Goal: Task Accomplishment & Management: Complete application form

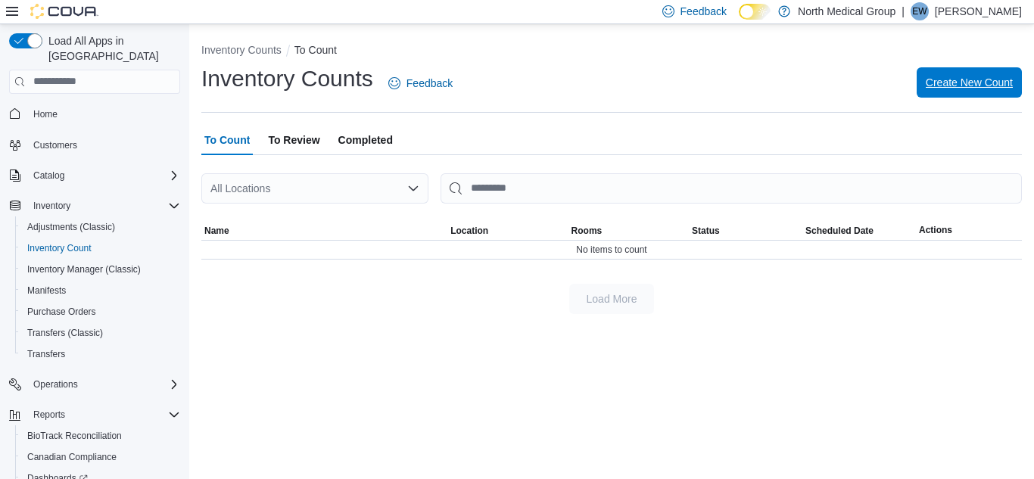
click at [996, 76] on span "Create New Count" at bounding box center [969, 82] width 87 height 15
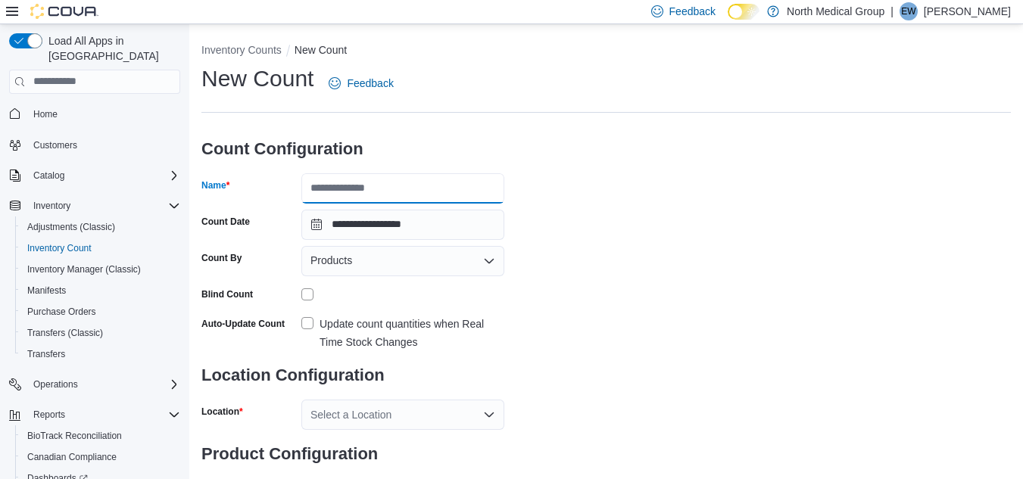
click at [426, 184] on input "Name" at bounding box center [402, 188] width 203 height 30
type input "**********"
click at [308, 328] on label "Update count quantities when Real Time Stock Changes" at bounding box center [402, 333] width 203 height 36
click at [351, 419] on div "Select a Location" at bounding box center [402, 415] width 203 height 30
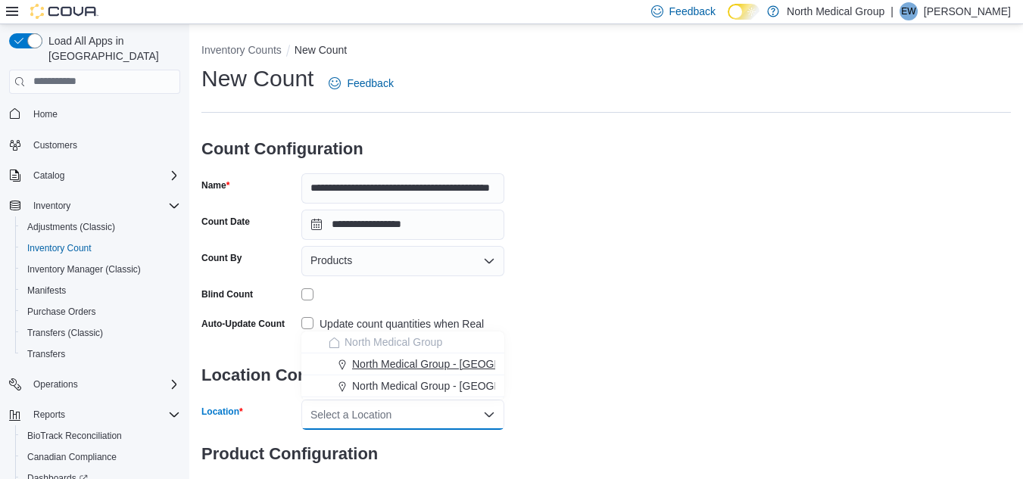
click at [394, 363] on span "North Medical Group - Hillsboro" at bounding box center [460, 364] width 217 height 15
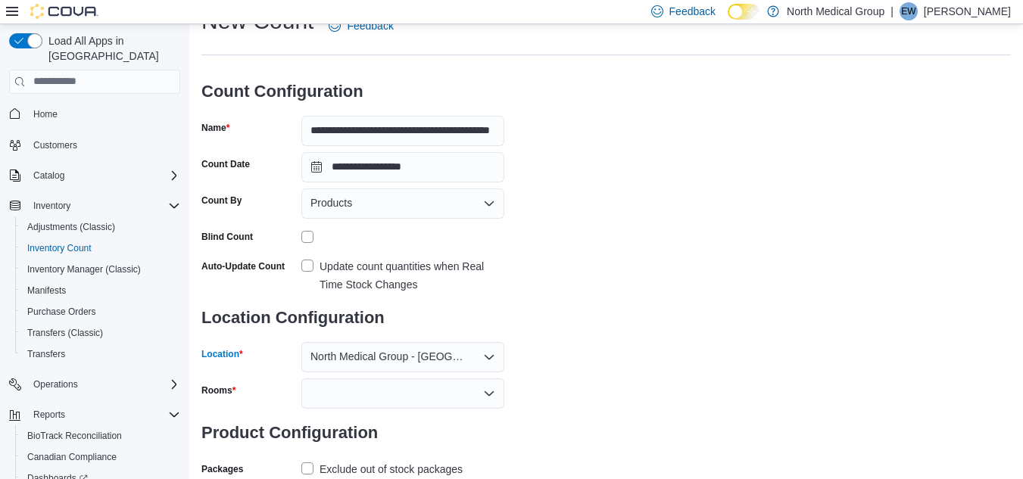
scroll to position [67, 0]
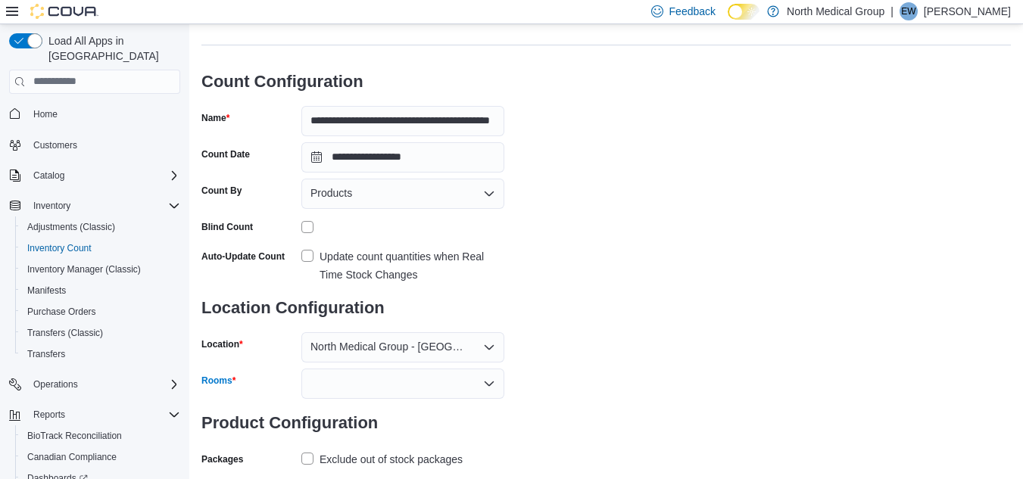
click at [344, 386] on div at bounding box center [402, 384] width 203 height 30
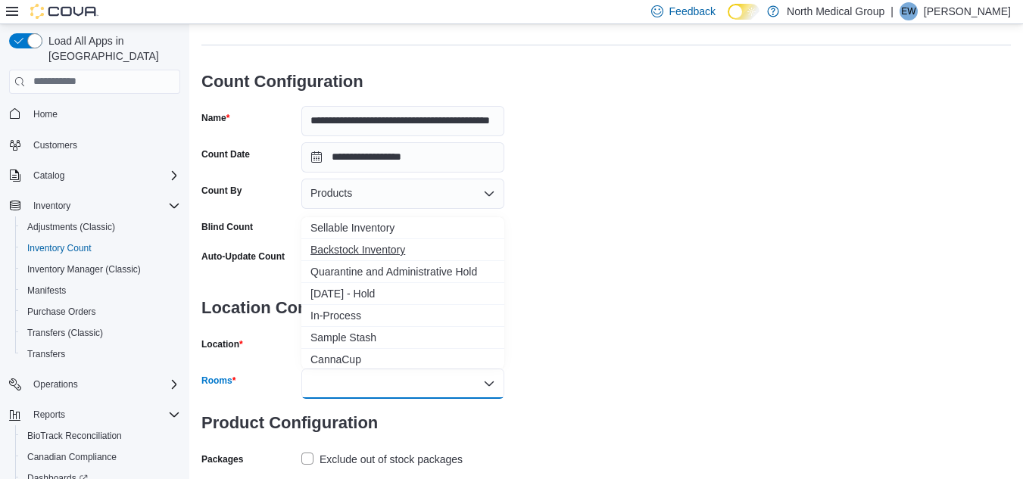
click at [379, 251] on span "Backstock Inventory" at bounding box center [402, 249] width 185 height 15
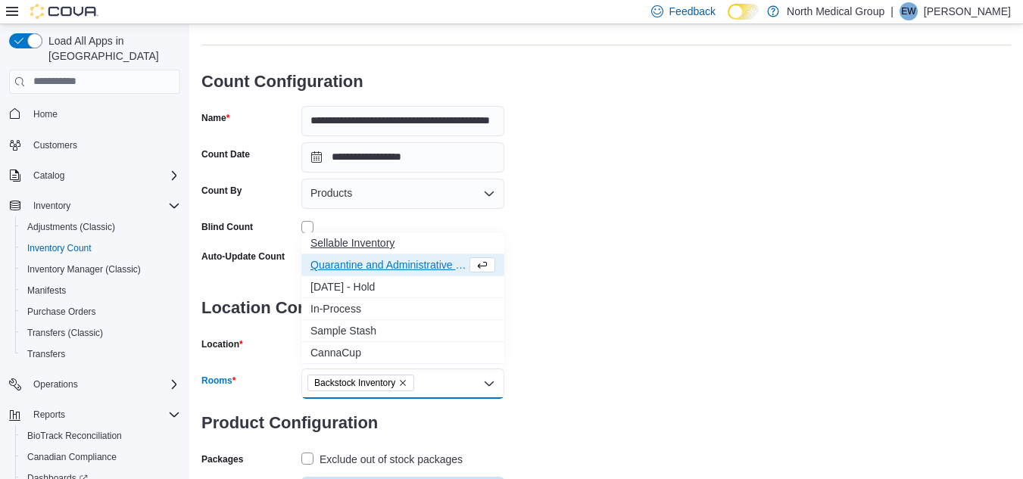
click at [379, 242] on span "Sellable Inventory" at bounding box center [402, 242] width 185 height 15
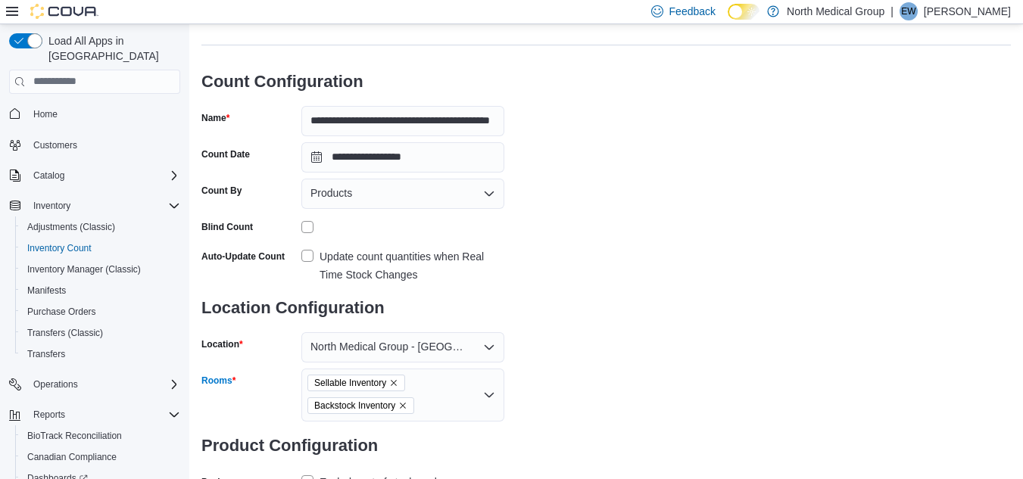
scroll to position [156, 0]
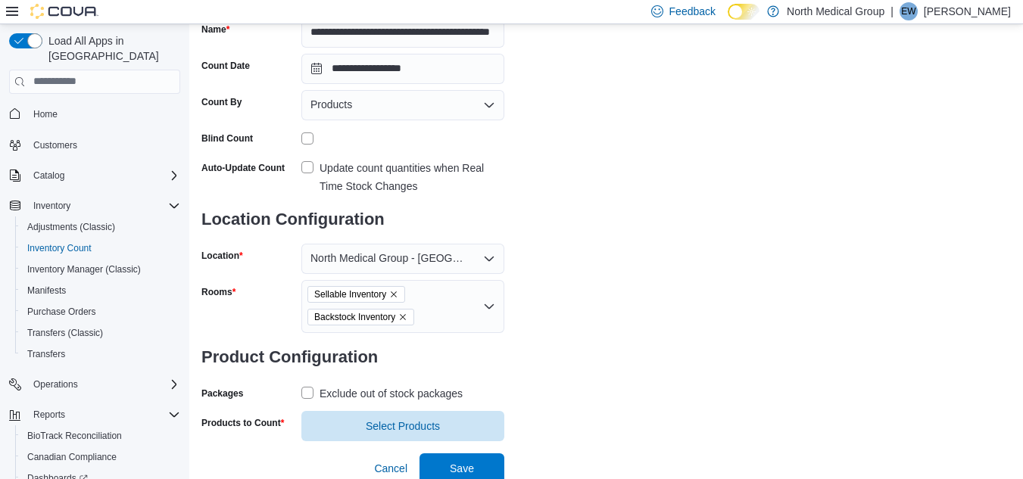
click at [310, 392] on label "Exclude out of stock packages" at bounding box center [381, 394] width 161 height 18
click at [427, 425] on span "Select Products" at bounding box center [403, 425] width 74 height 15
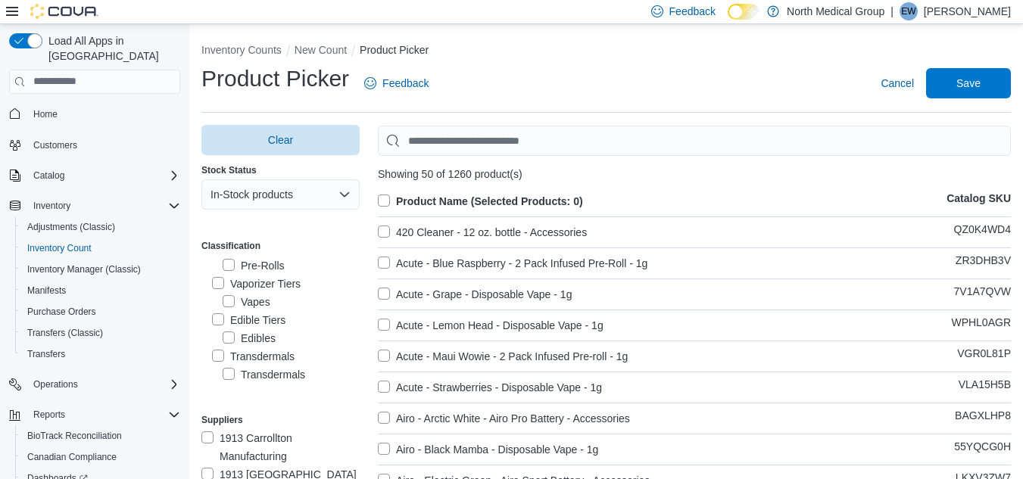
scroll to position [112, 0]
click at [216, 309] on label "Preroll Tiers" at bounding box center [249, 316] width 75 height 18
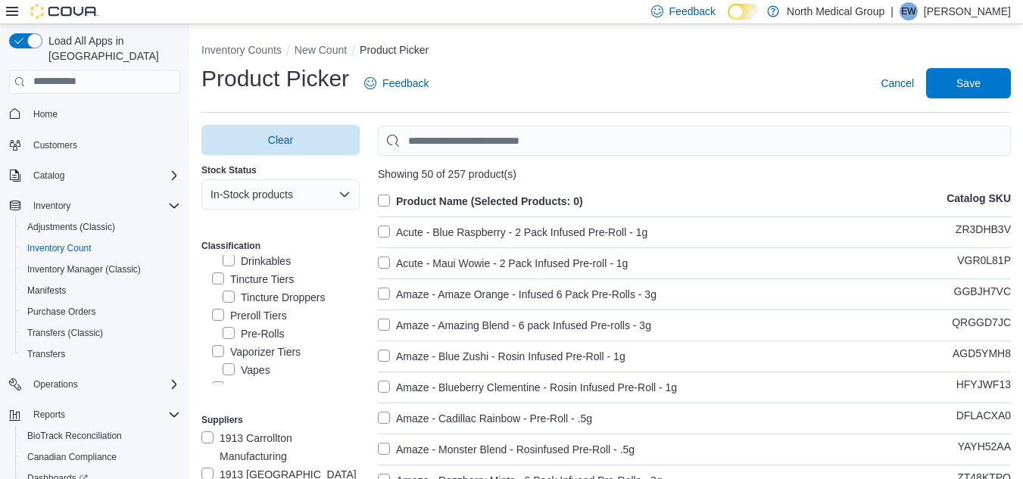
click at [389, 201] on label "Product Name (Selected Products: 0)" at bounding box center [480, 201] width 205 height 18
click at [959, 83] on span "Save" at bounding box center [968, 82] width 67 height 30
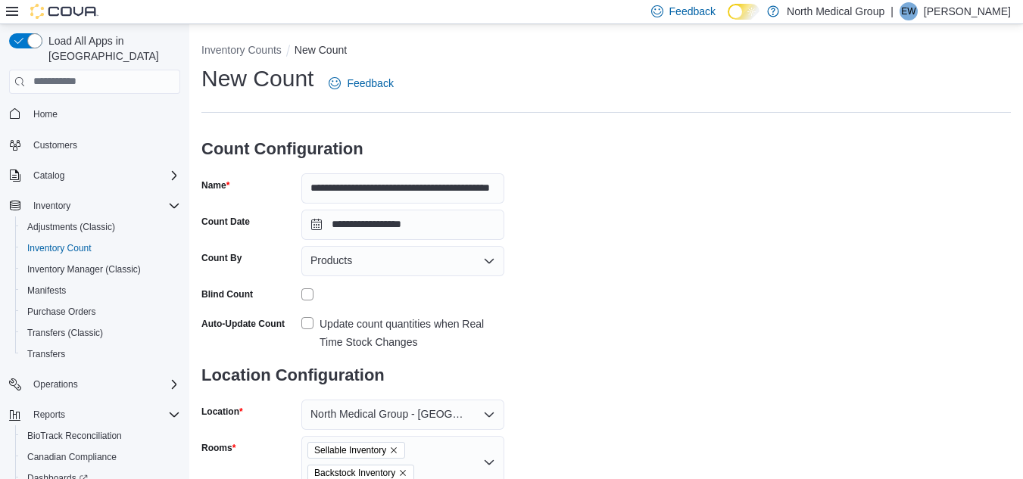
scroll to position [190, 0]
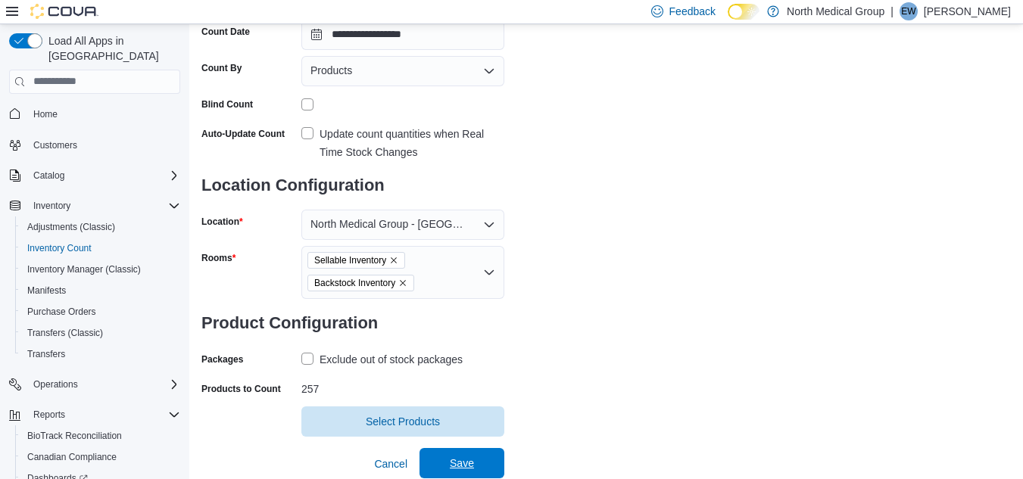
click at [480, 458] on span "Save" at bounding box center [461, 463] width 67 height 30
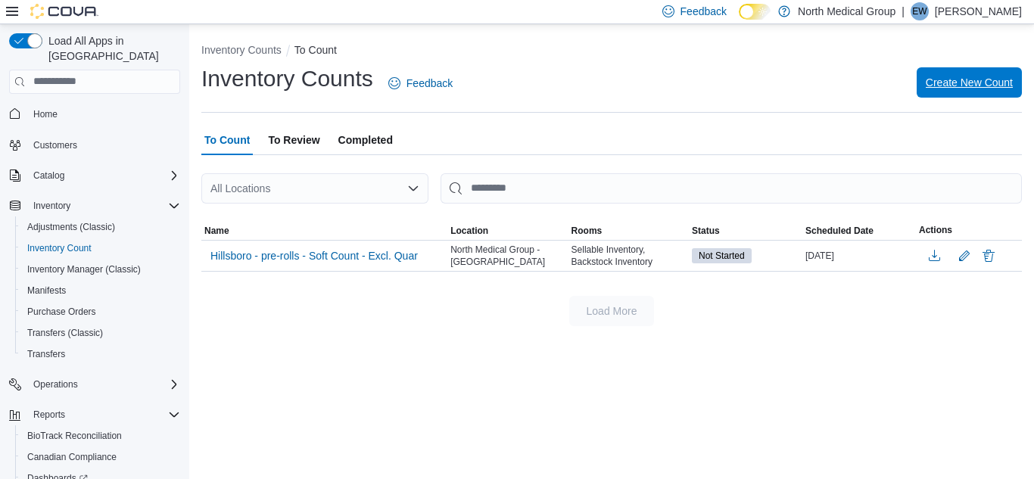
click at [970, 92] on span "Create New Count" at bounding box center [969, 82] width 87 height 30
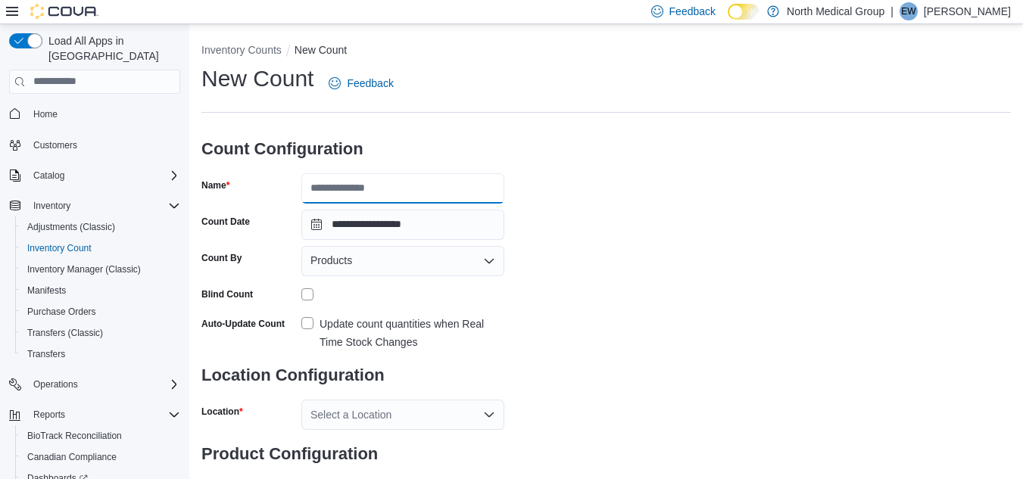
click at [349, 179] on input "Name" at bounding box center [402, 188] width 203 height 30
type input "**********"
click at [309, 321] on label "Update count quantities when Real Time Stock Changes" at bounding box center [402, 333] width 203 height 36
click at [343, 425] on div "Select a Location" at bounding box center [402, 415] width 203 height 30
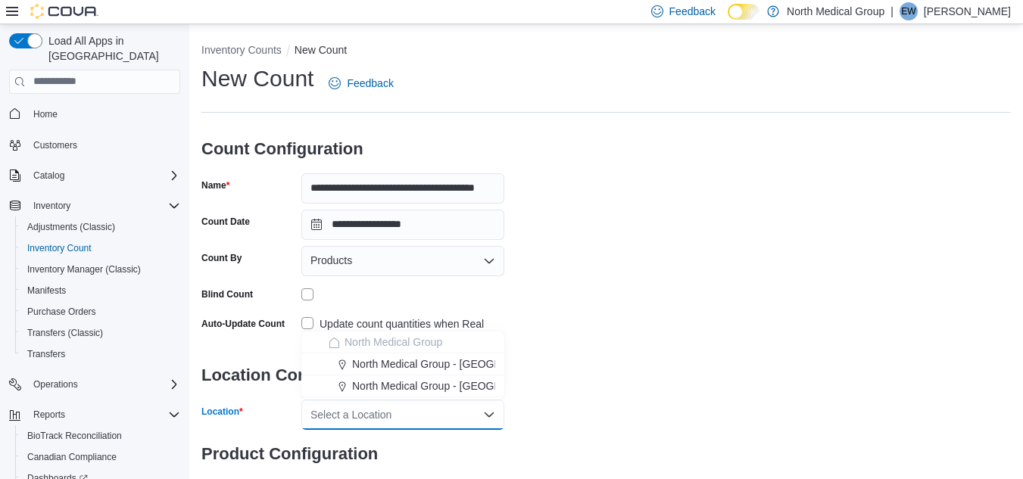
click at [360, 414] on div "Select a Location" at bounding box center [402, 415] width 203 height 30
click at [399, 367] on span "North Medical Group - Hillsboro" at bounding box center [460, 364] width 217 height 15
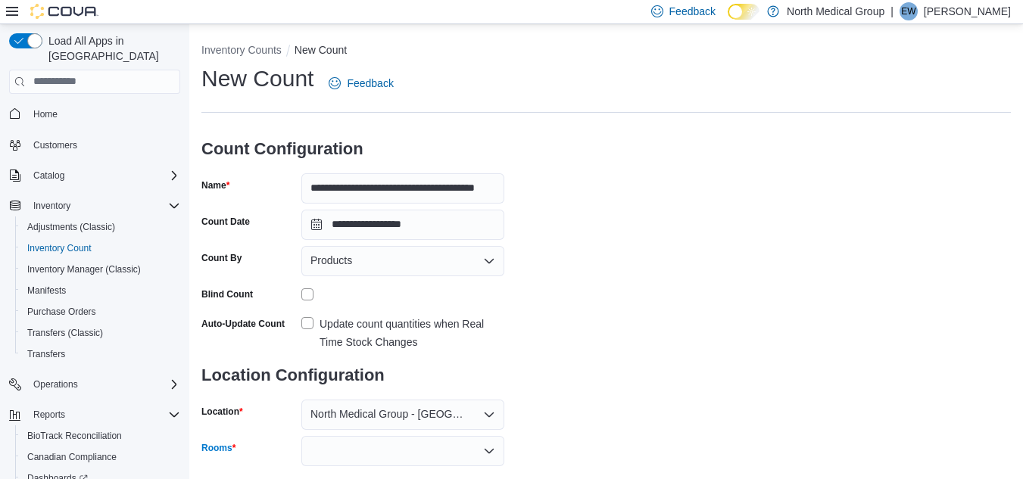
click at [406, 450] on div at bounding box center [402, 451] width 203 height 30
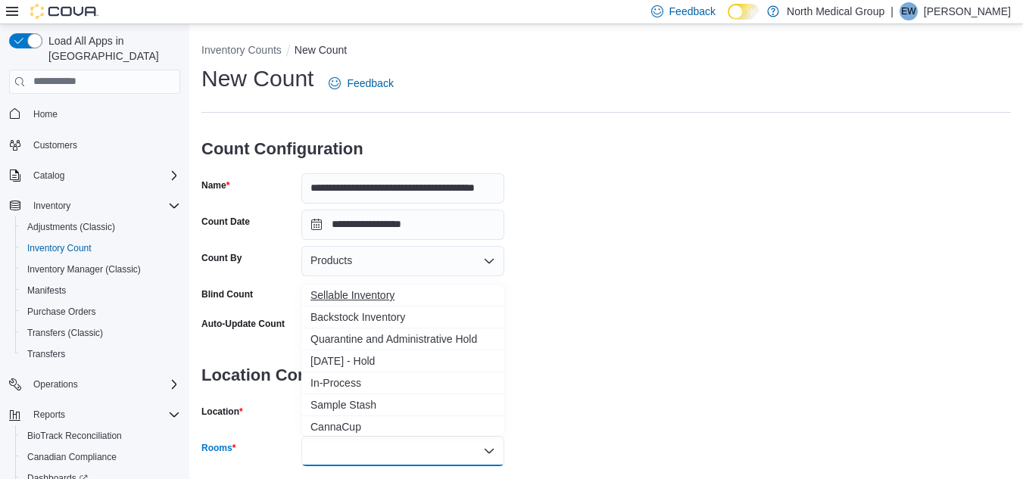
click at [388, 297] on span "Sellable Inventory" at bounding box center [402, 295] width 185 height 15
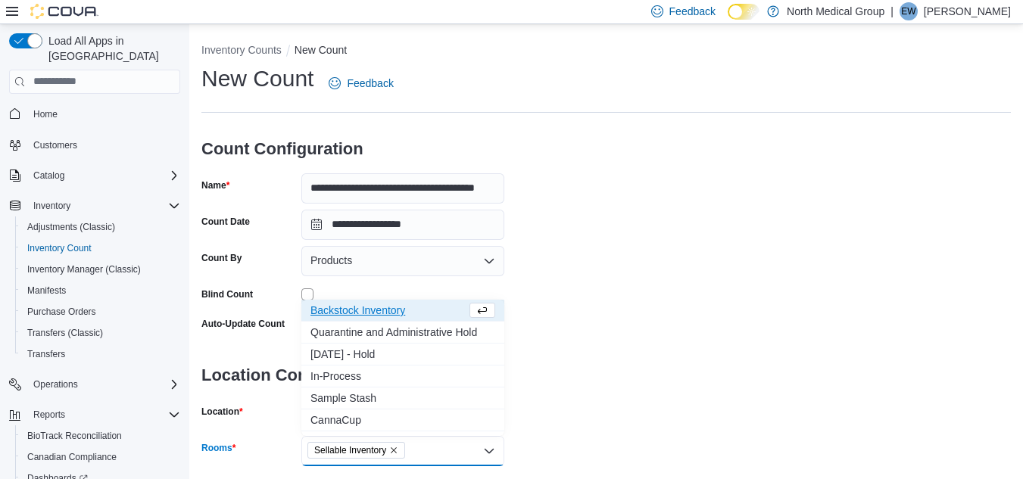
click at [388, 313] on span "Backstock Inventory" at bounding box center [388, 310] width 156 height 15
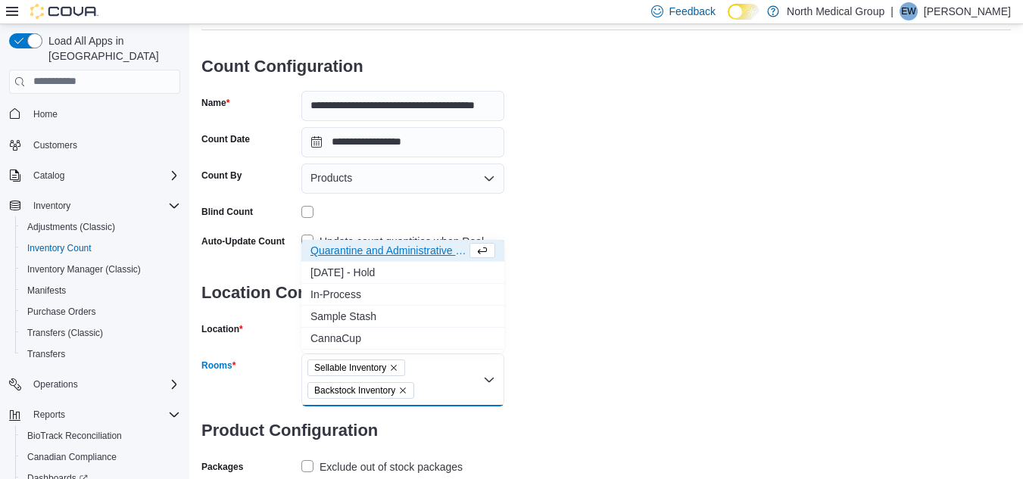
scroll to position [160, 0]
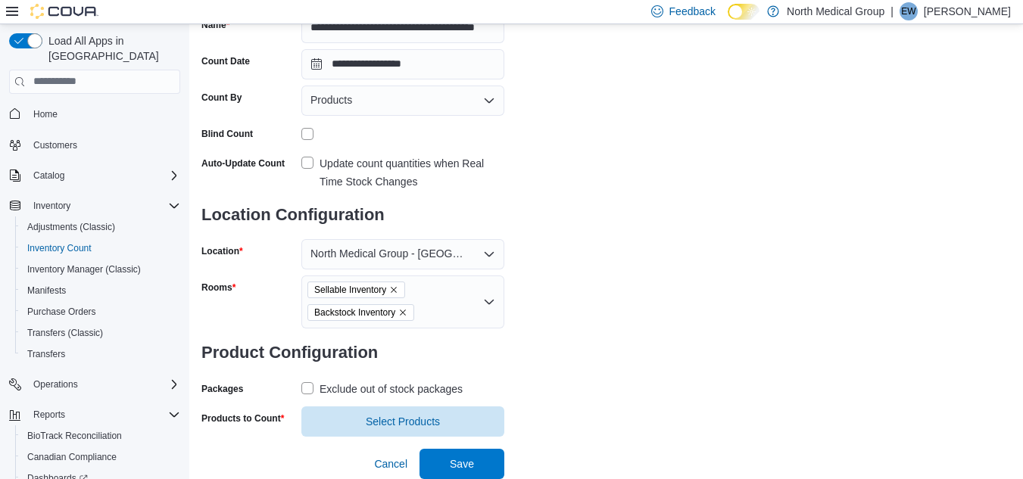
click at [312, 391] on label "Exclude out of stock packages" at bounding box center [381, 389] width 161 height 18
click at [391, 419] on span "Select Products" at bounding box center [403, 420] width 74 height 15
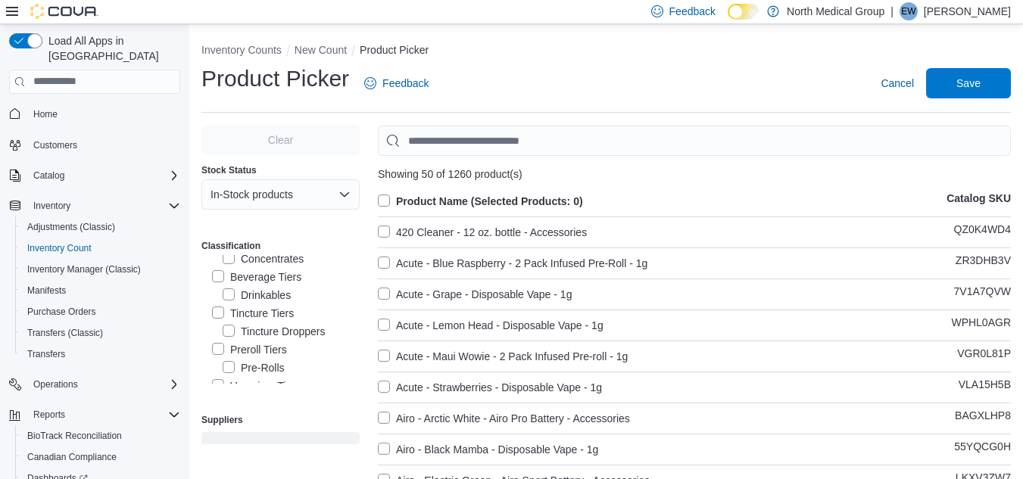
scroll to position [81, 0]
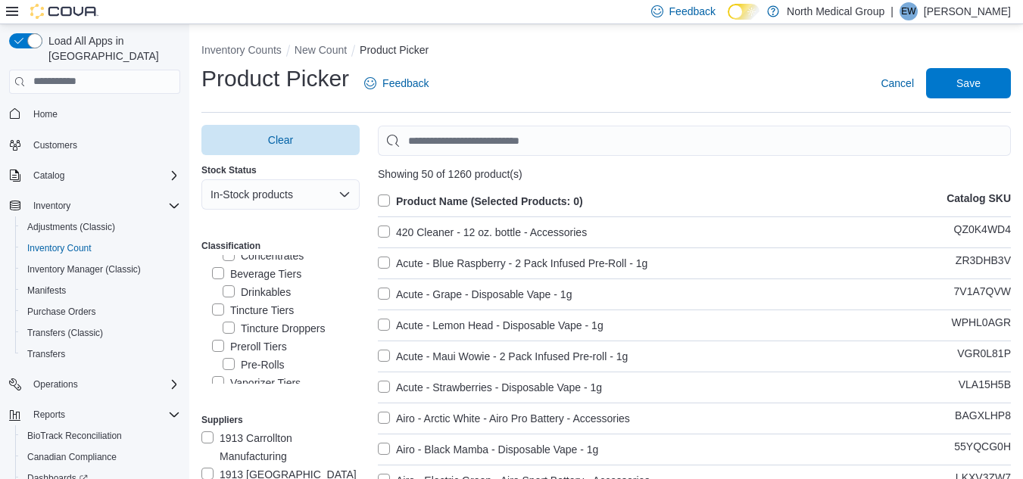
click at [220, 310] on label "Tincture Tiers" at bounding box center [253, 310] width 82 height 18
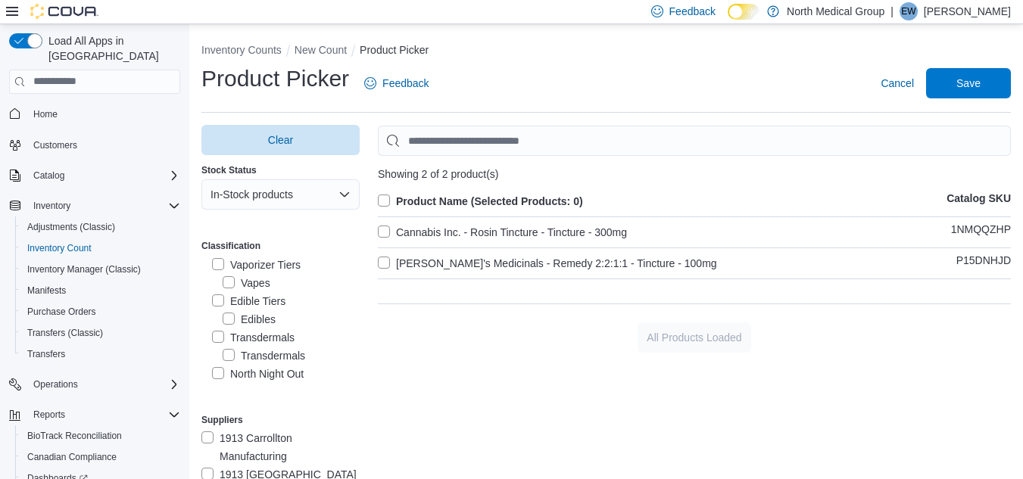
scroll to position [205, 0]
click at [221, 331] on label "Transdermals" at bounding box center [253, 331] width 83 height 18
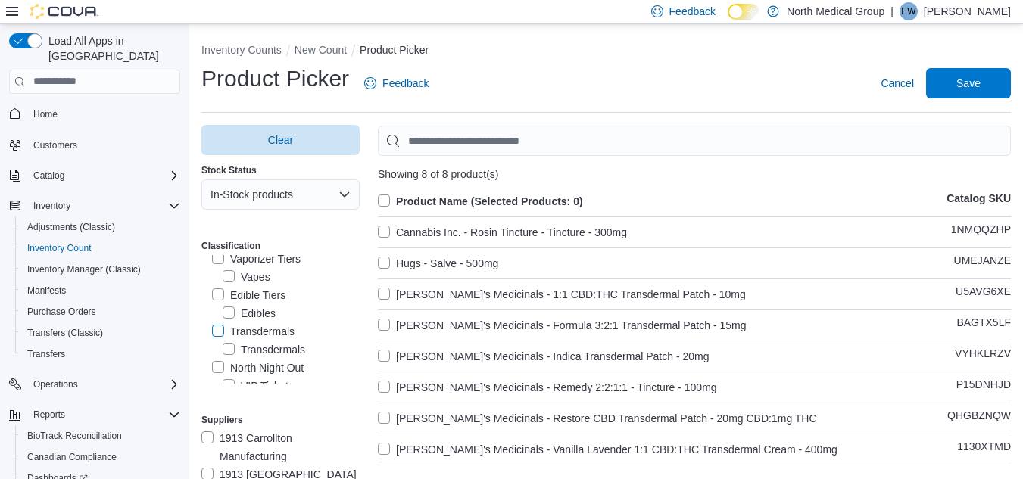
scroll to position [289, 0]
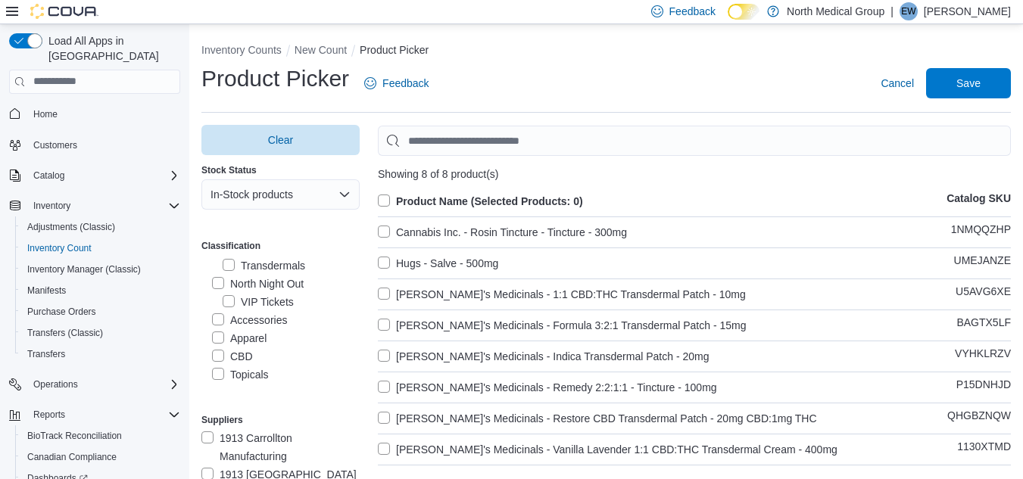
click at [214, 375] on label "Topicals" at bounding box center [240, 375] width 57 height 18
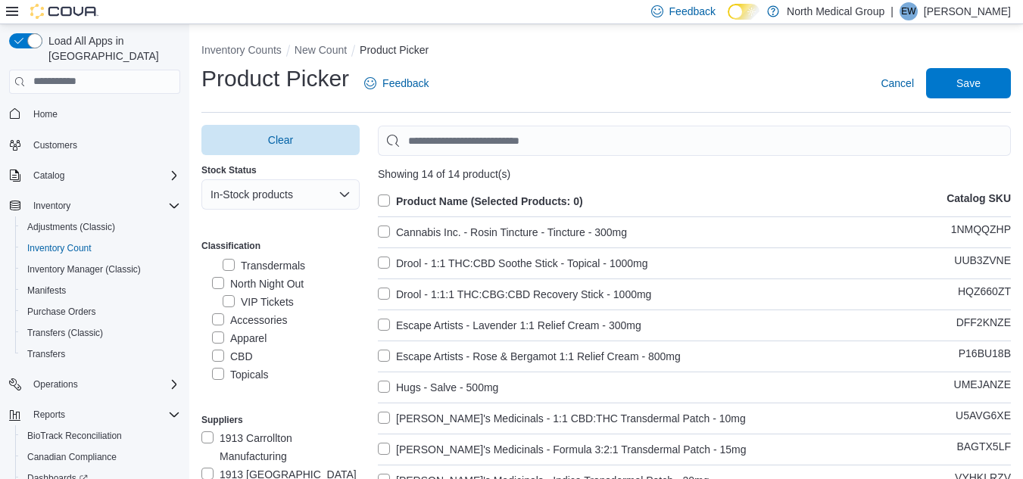
click at [392, 201] on label "Product Name (Selected Products: 0)" at bounding box center [480, 201] width 205 height 18
click at [939, 95] on button "Save" at bounding box center [968, 82] width 85 height 30
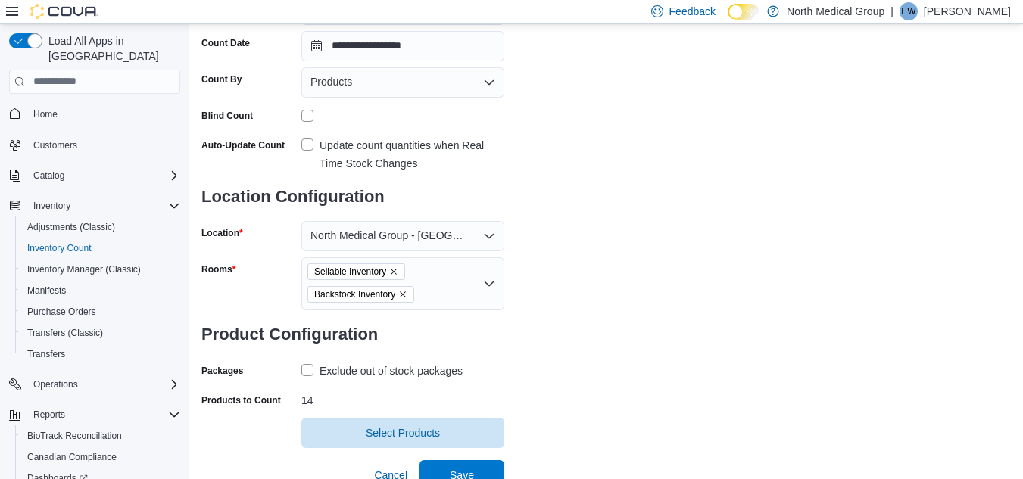
scroll to position [190, 0]
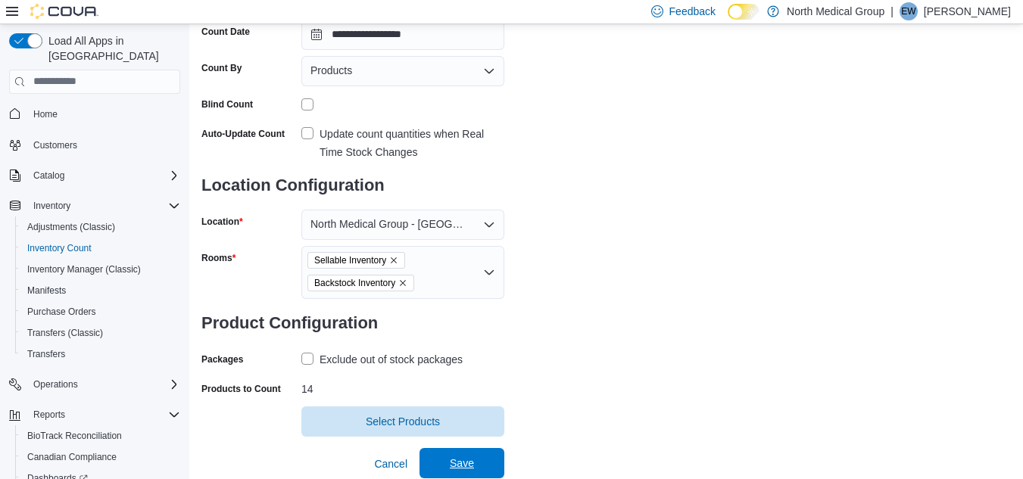
click at [435, 456] on span "Save" at bounding box center [461, 463] width 67 height 30
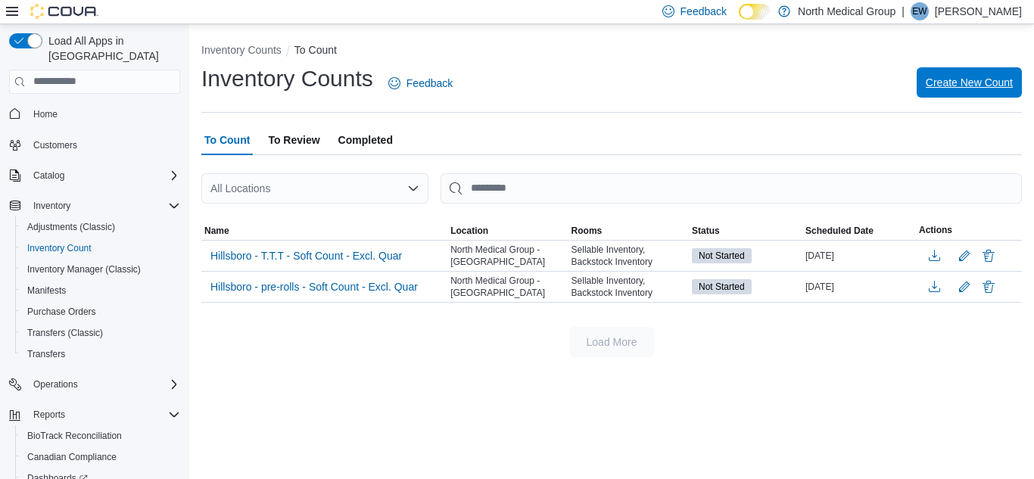
click at [961, 93] on span "Create New Count" at bounding box center [969, 82] width 87 height 30
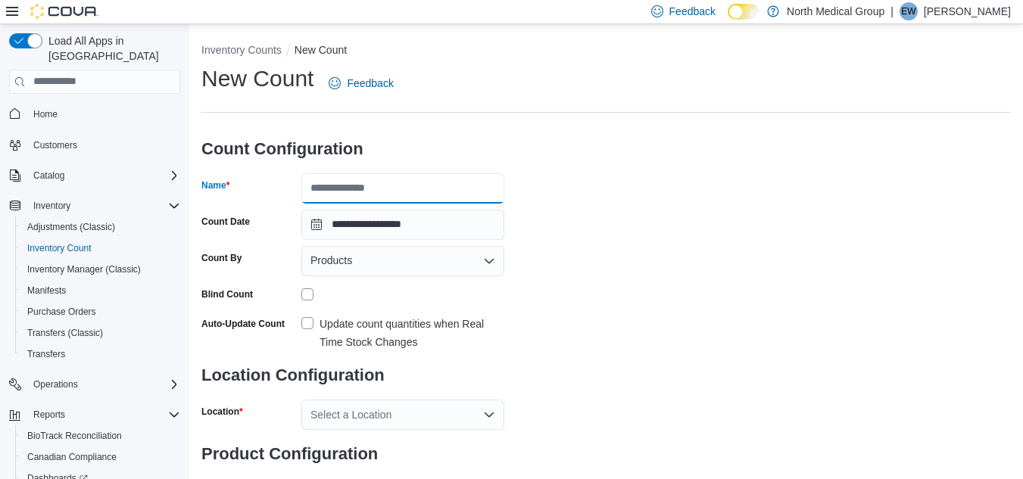
click at [347, 185] on input "Name" at bounding box center [402, 188] width 203 height 30
type input "**********"
click at [309, 321] on label "Update count quantities when Real Time Stock Changes" at bounding box center [402, 333] width 203 height 36
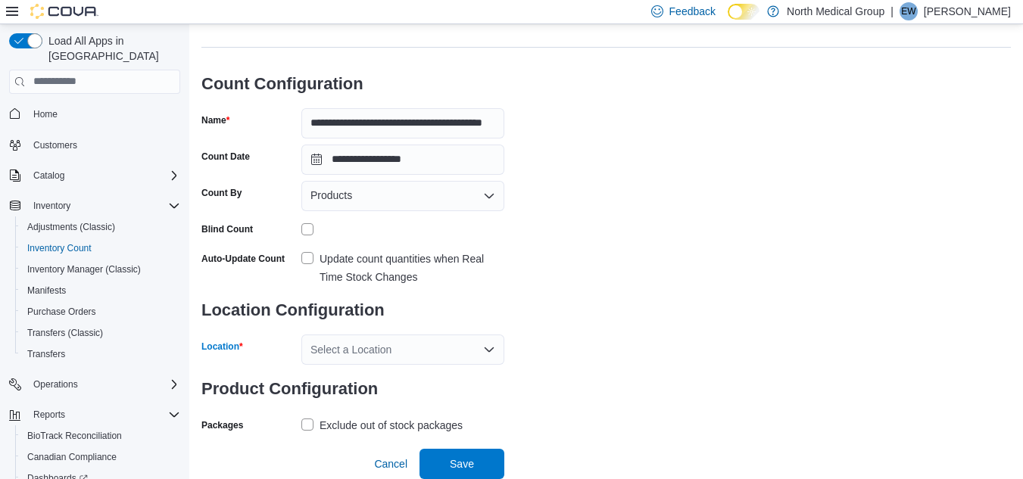
click at [353, 357] on div "Select a Location" at bounding box center [402, 350] width 203 height 30
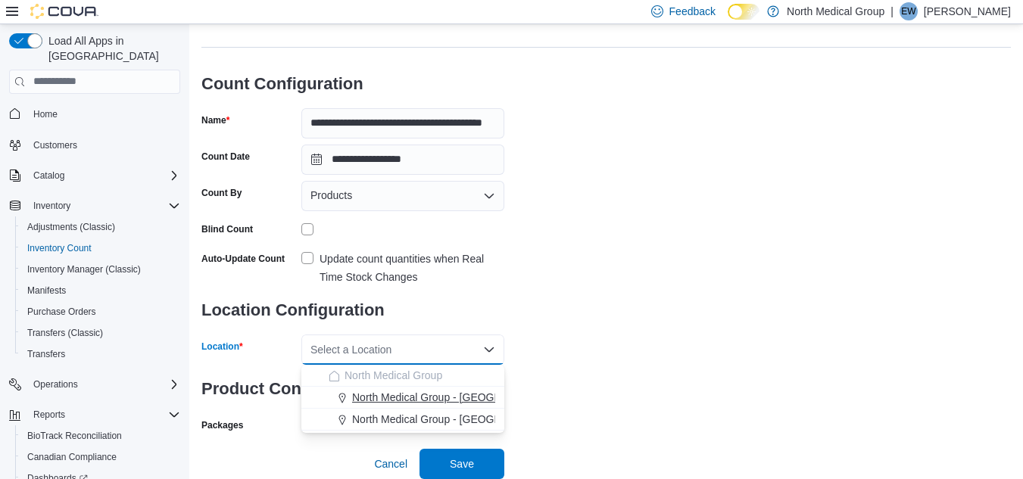
click at [404, 393] on span "North Medical Group - Hillsboro" at bounding box center [460, 397] width 217 height 15
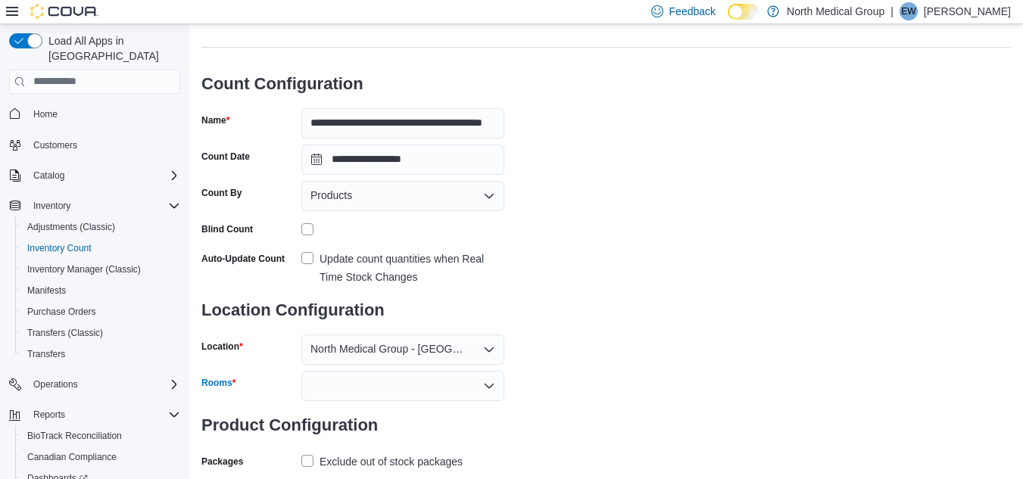
click at [436, 397] on div at bounding box center [402, 386] width 203 height 30
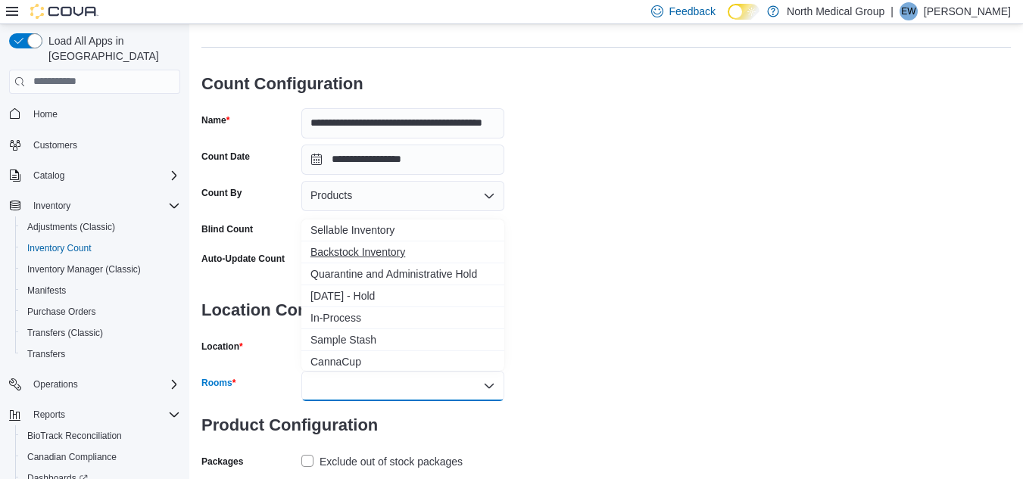
click at [369, 243] on button "Backstock Inventory" at bounding box center [402, 252] width 203 height 22
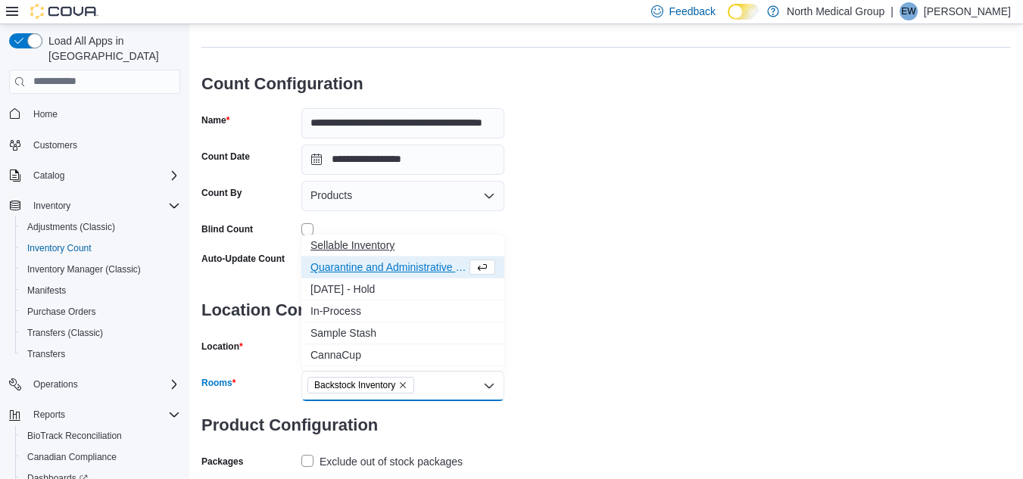
click at [375, 241] on span "Sellable Inventory" at bounding box center [402, 245] width 185 height 15
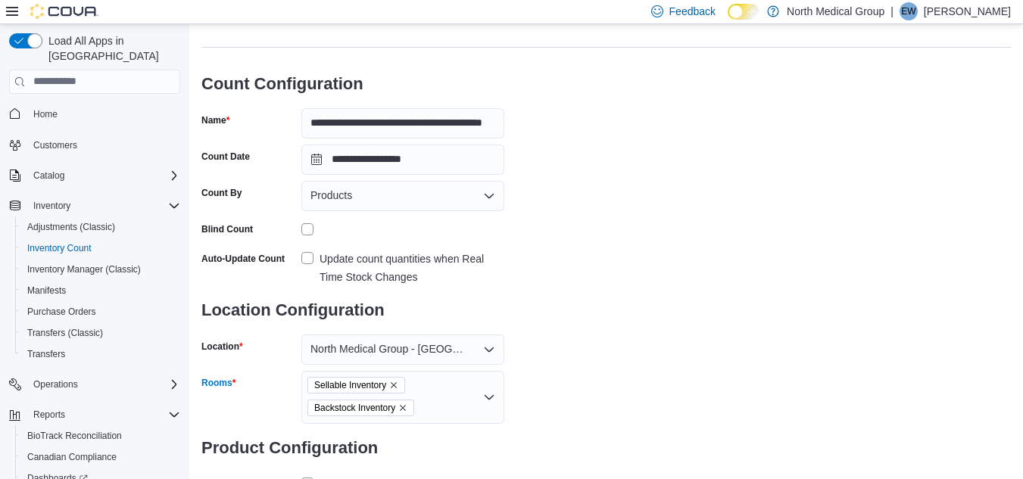
scroll to position [160, 0]
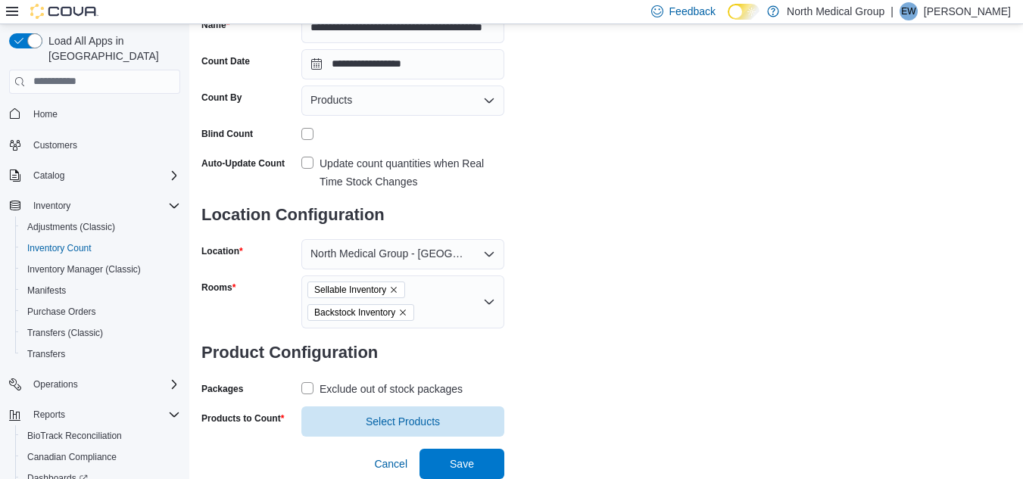
click at [312, 385] on label "Exclude out of stock packages" at bounding box center [381, 389] width 161 height 18
click at [333, 418] on span "Select Products" at bounding box center [402, 421] width 185 height 30
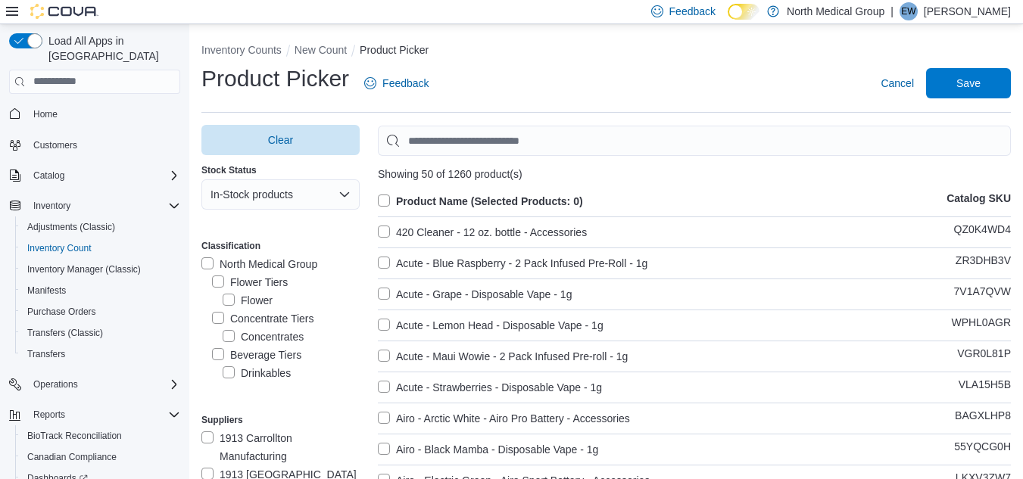
click at [351, 281] on div "North Medical Group Flower Tiers Flower Concentrate Tiers Concentrates Beverage…" at bounding box center [280, 319] width 158 height 129
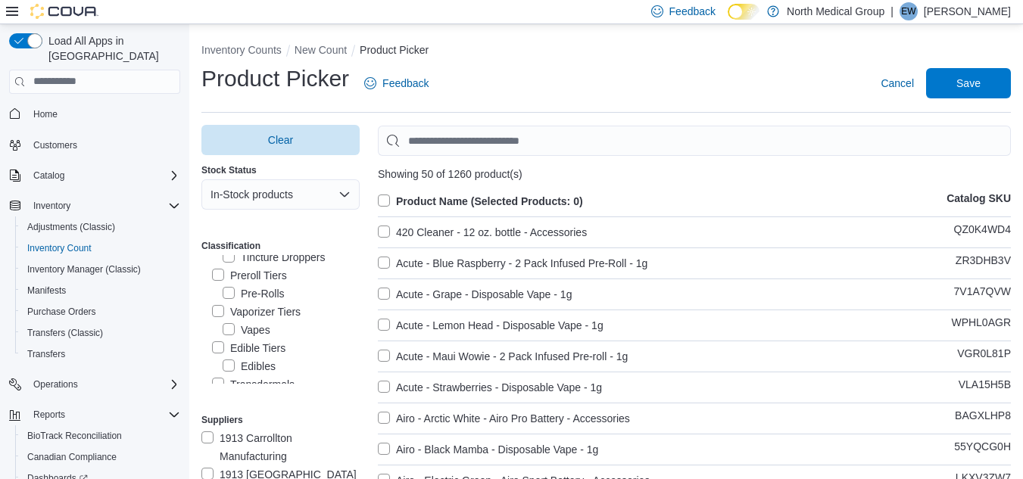
scroll to position [162, 0]
click at [216, 337] on label "Edible Tiers" at bounding box center [248, 338] width 73 height 18
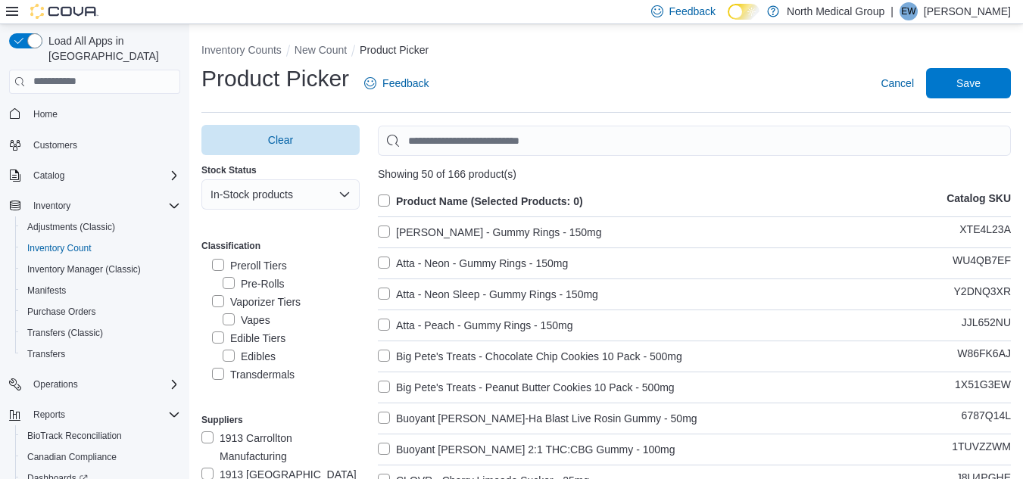
click at [390, 199] on label "Product Name (Selected Products: 0)" at bounding box center [480, 201] width 205 height 18
click at [979, 85] on span "Save" at bounding box center [968, 82] width 24 height 15
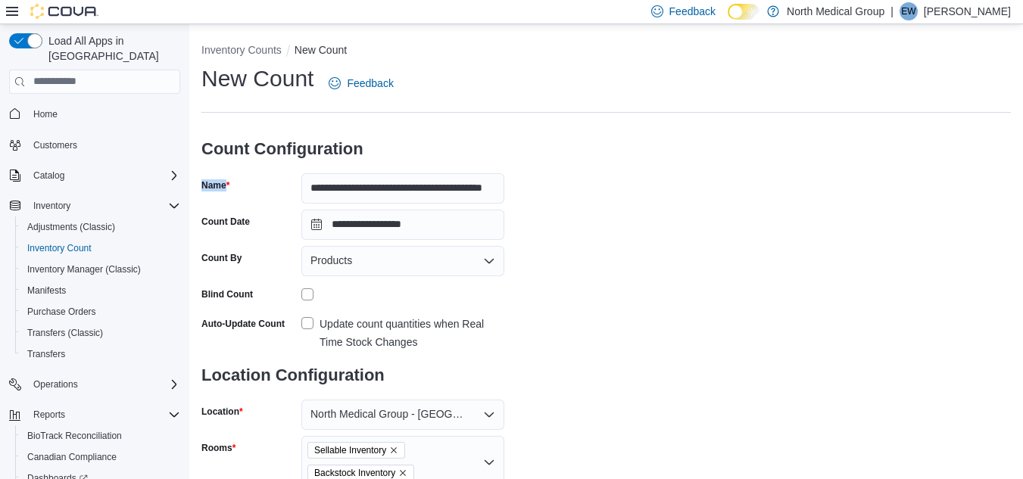
drag, startPoint x: 1022, startPoint y: 142, endPoint x: 1026, endPoint y: 198, distance: 55.4
click at [1023, 198] on html "**********" at bounding box center [511, 239] width 1023 height 479
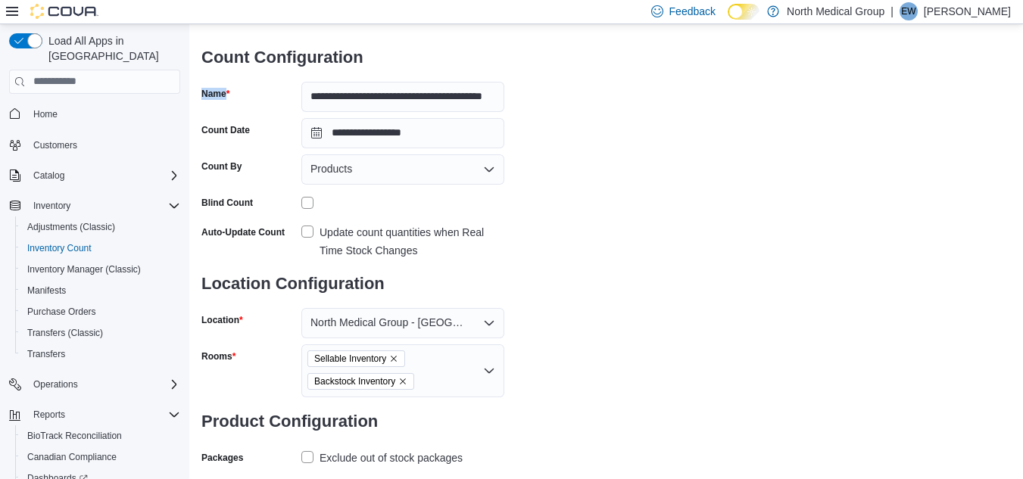
scroll to position [188, 0]
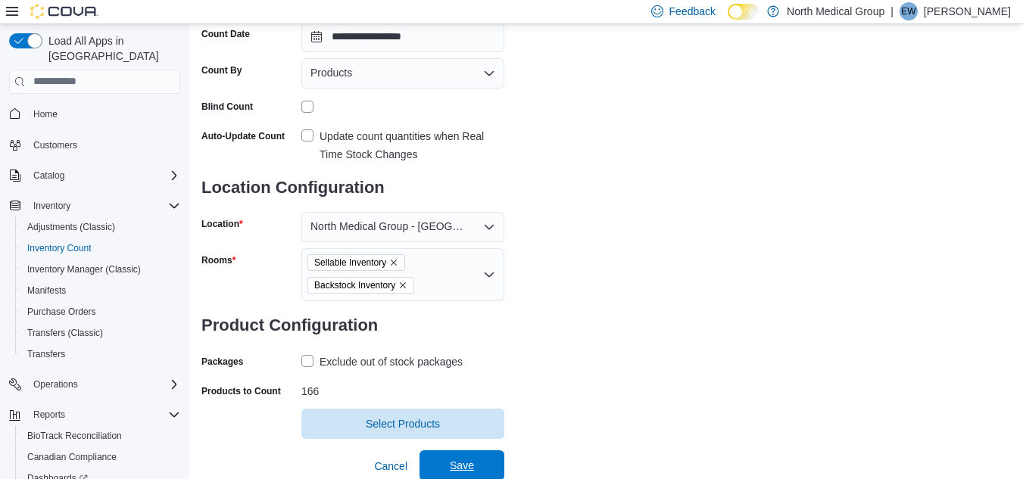
click at [464, 461] on span "Save" at bounding box center [462, 465] width 24 height 15
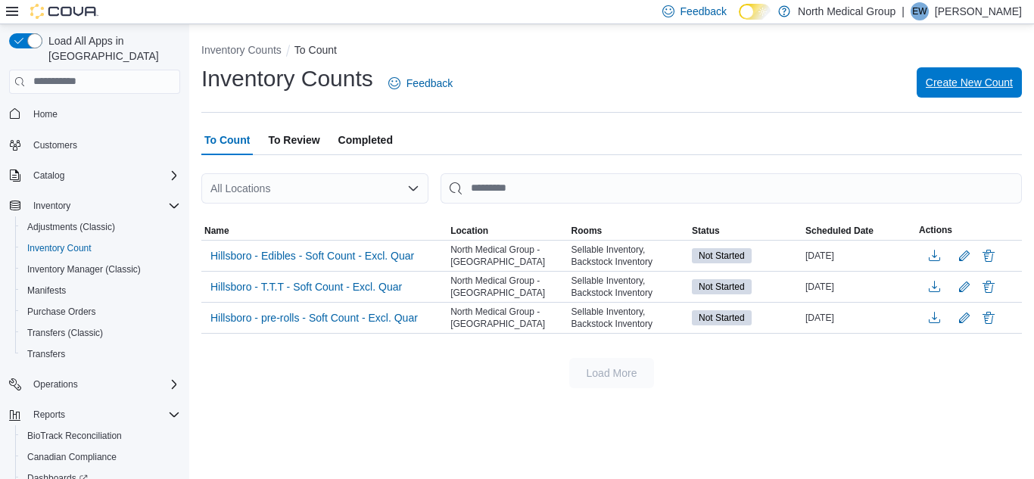
click at [951, 77] on span "Create New Count" at bounding box center [969, 82] width 87 height 15
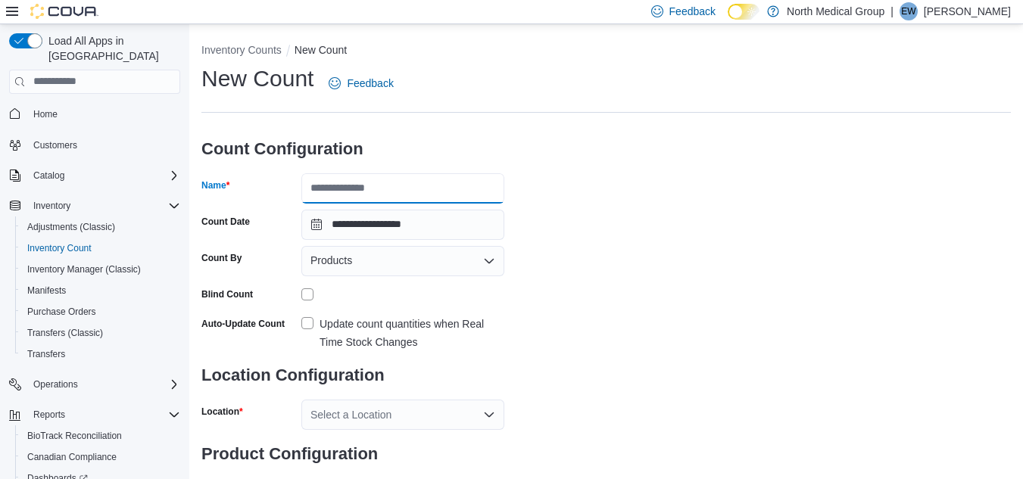
click at [339, 199] on input "Name" at bounding box center [402, 188] width 203 height 30
type input "**********"
click at [313, 325] on label "Update count quantities when Real Time Stock Changes" at bounding box center [402, 333] width 203 height 36
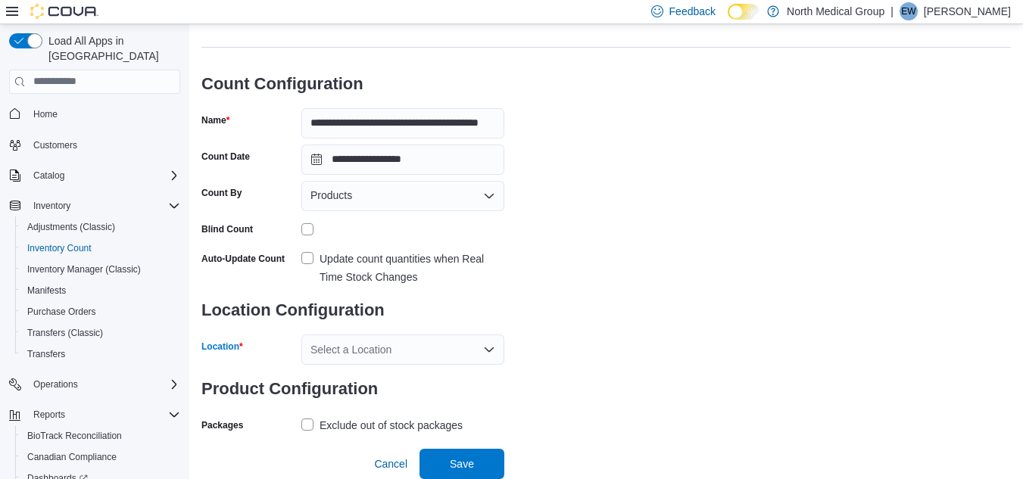
click at [394, 343] on div "Select a Location" at bounding box center [402, 350] width 203 height 30
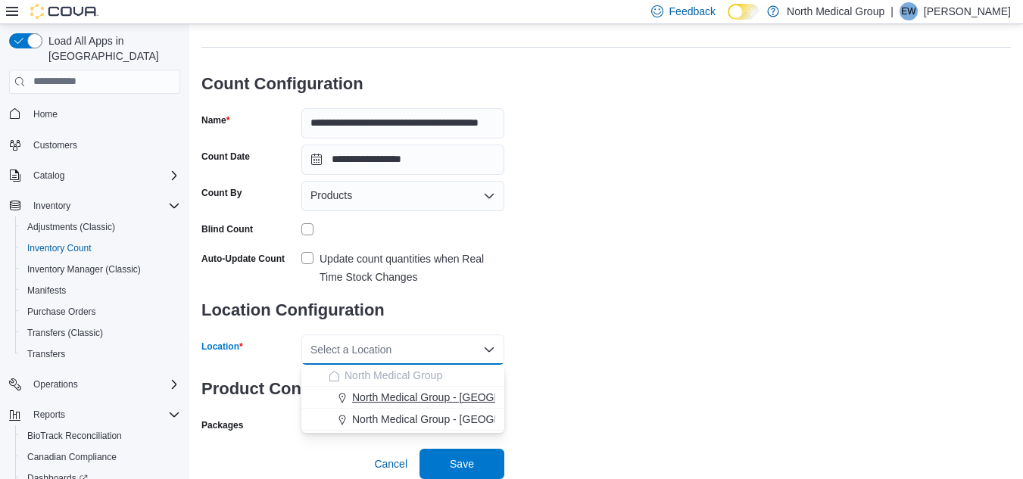
click at [410, 394] on span "North Medical Group - Hillsboro" at bounding box center [460, 397] width 217 height 15
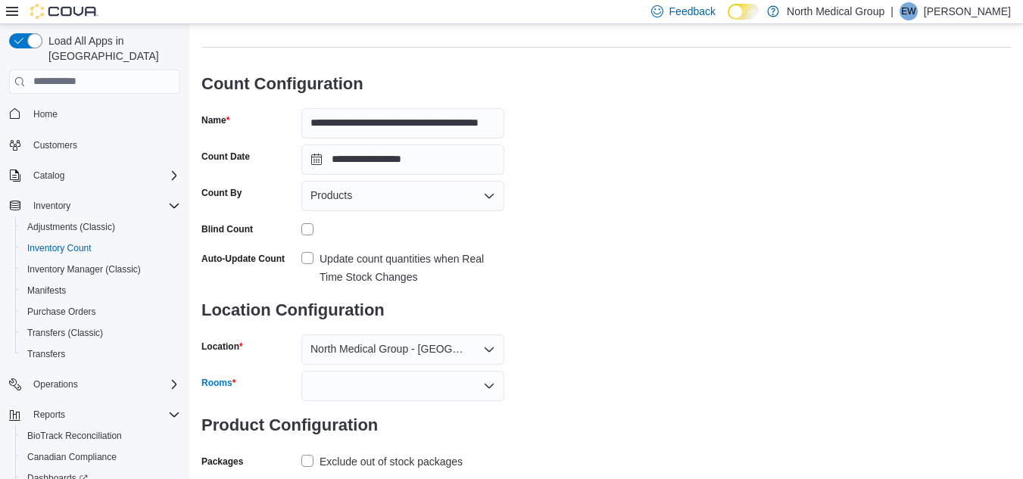
click at [416, 374] on div at bounding box center [402, 386] width 203 height 30
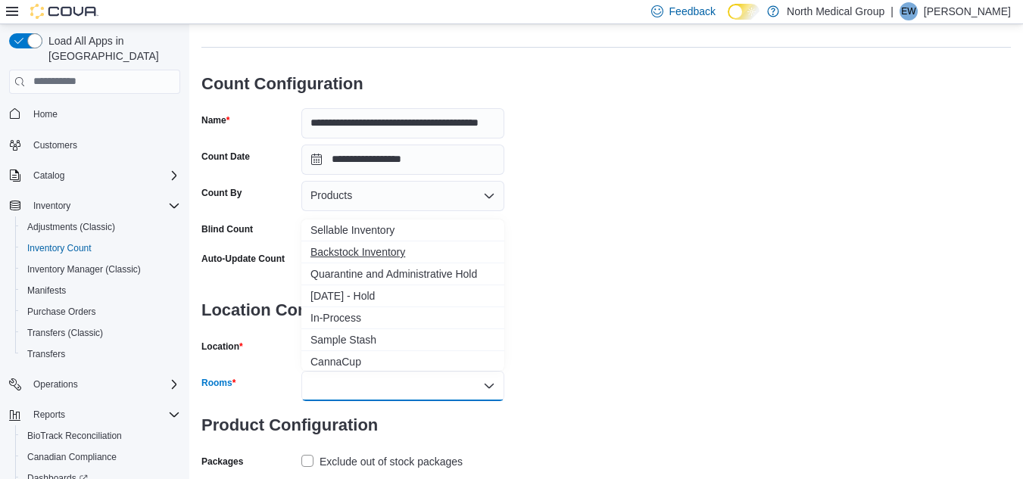
click at [378, 251] on span "Backstock Inventory" at bounding box center [402, 251] width 185 height 15
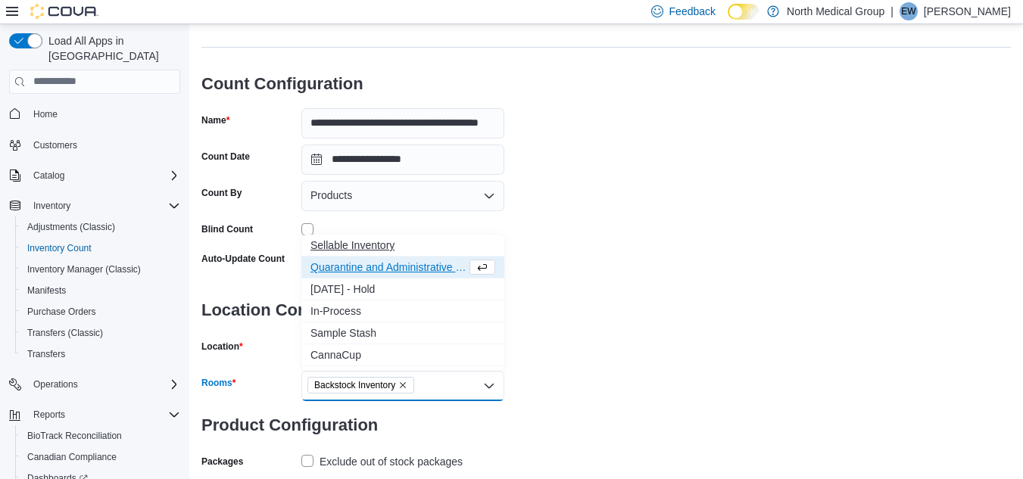
click at [372, 244] on span "Sellable Inventory" at bounding box center [402, 245] width 185 height 15
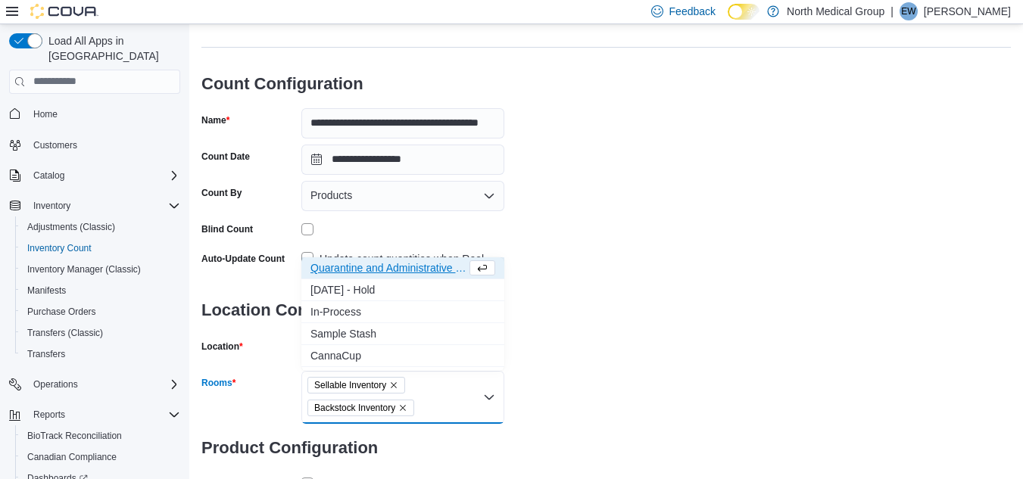
scroll to position [160, 0]
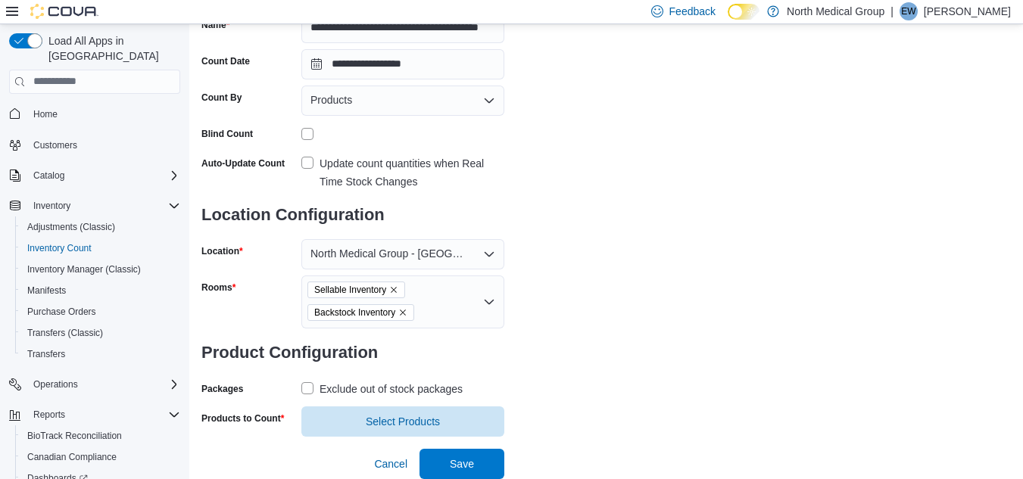
click at [305, 384] on label "Exclude out of stock packages" at bounding box center [381, 389] width 161 height 18
drag, startPoint x: 1021, startPoint y: 338, endPoint x: 1030, endPoint y: 373, distance: 36.7
click at [1023, 319] on html "**********" at bounding box center [511, 79] width 1023 height 479
click at [378, 422] on span "Select Products" at bounding box center [403, 420] width 74 height 15
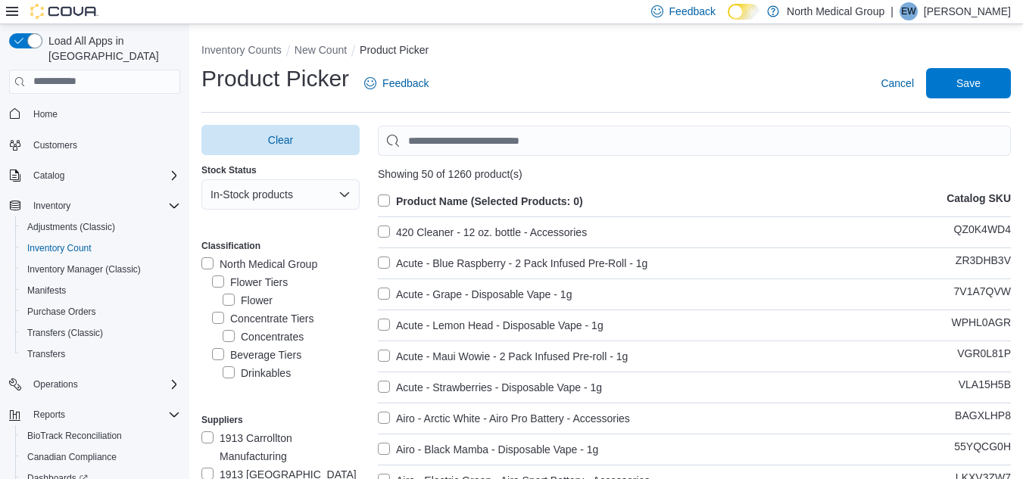
click at [220, 357] on label "Beverage Tiers" at bounding box center [256, 355] width 89 height 18
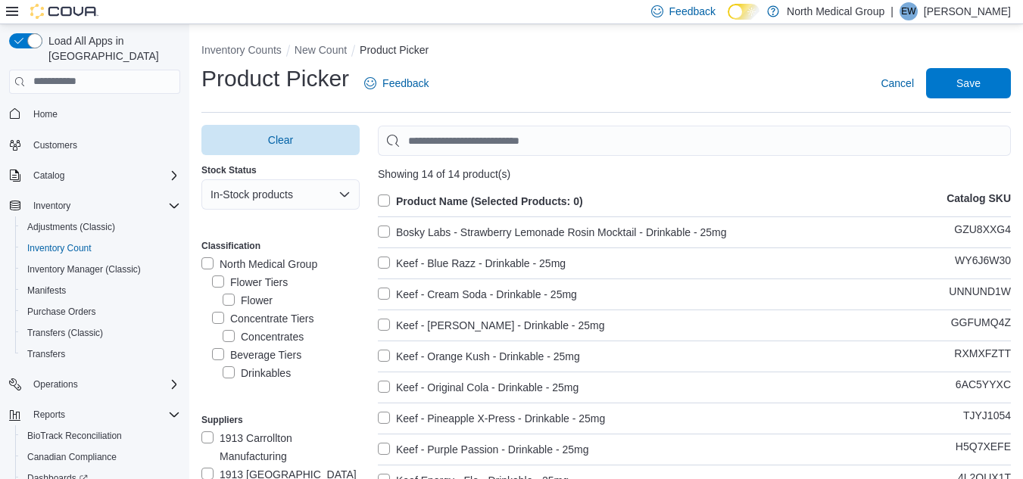
click at [387, 201] on label "Product Name (Selected Products: 0)" at bounding box center [480, 201] width 205 height 18
click at [968, 88] on span "Save" at bounding box center [968, 82] width 24 height 15
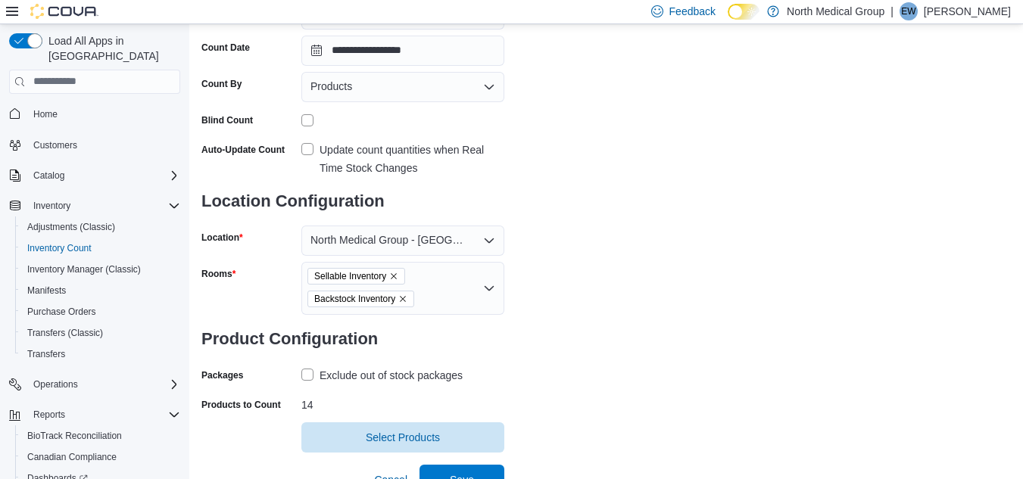
scroll to position [183, 0]
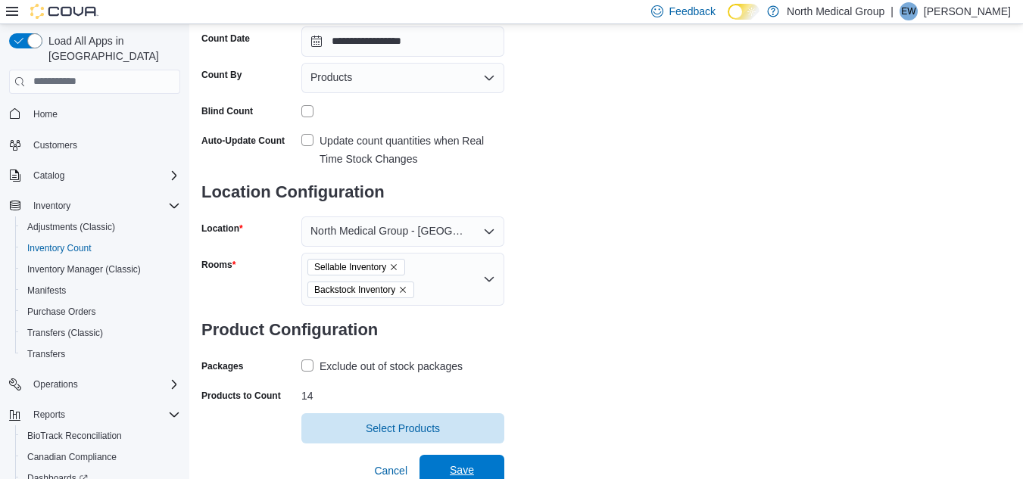
click at [461, 462] on span "Save" at bounding box center [461, 470] width 67 height 30
